Goal: Check status: Check status

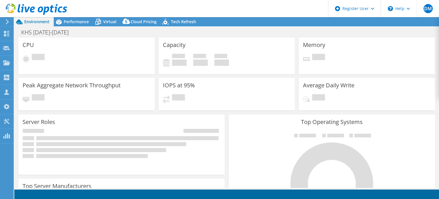
select select "USD"
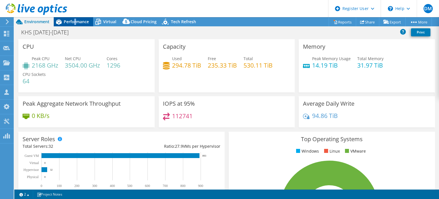
click at [76, 21] on span "Performance" at bounding box center [76, 21] width 25 height 5
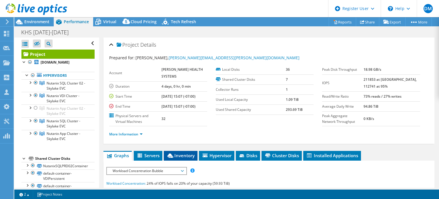
click at [194, 160] on li "Inventory" at bounding box center [181, 156] width 34 height 10
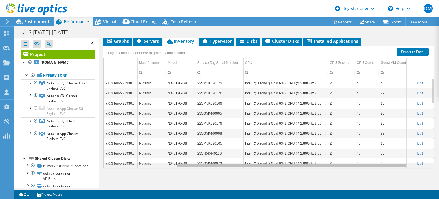
drag, startPoint x: 249, startPoint y: 178, endPoint x: 331, endPoint y: 157, distance: 84.5
click at [331, 160] on body "DM Dell User [PERSON_NAME] Martin [EMAIL_ADDRESS][PERSON_NAME][DOMAIN_NAME] Del…" at bounding box center [219, 99] width 439 height 199
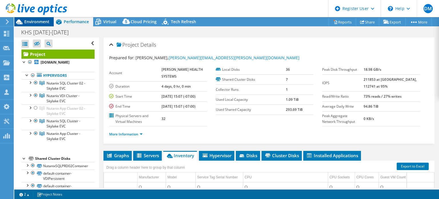
click at [28, 23] on span "Environment" at bounding box center [36, 21] width 25 height 5
